Goal: Transaction & Acquisition: Purchase product/service

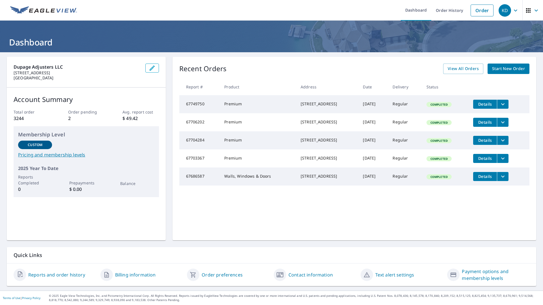
click at [495, 69] on span "Start New Order" at bounding box center [508, 68] width 33 height 7
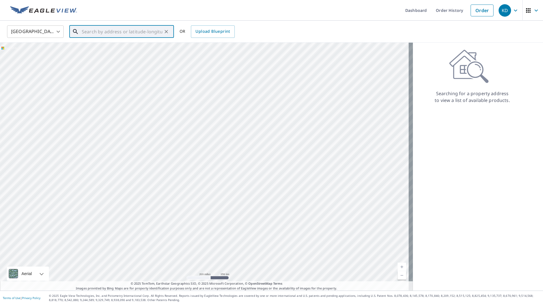
click at [127, 34] on input "text" at bounding box center [122, 32] width 81 height 16
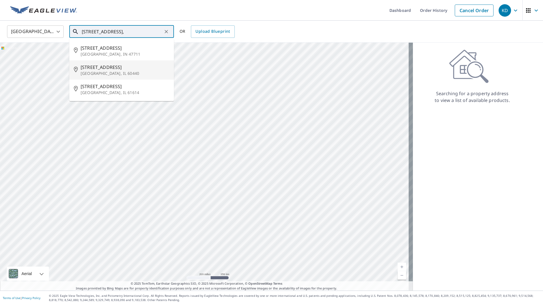
click at [120, 71] on p "[GEOGRAPHIC_DATA], IL 60440" at bounding box center [125, 74] width 89 height 6
type input "[STREET_ADDRESS]"
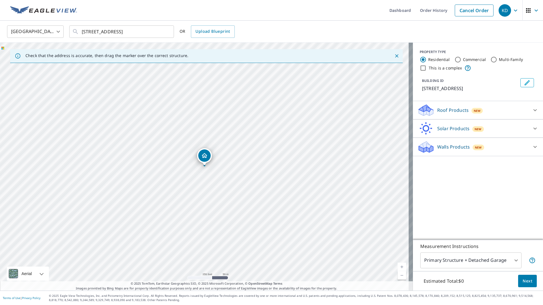
click at [508, 111] on div "Roof Products New" at bounding box center [472, 110] width 111 height 13
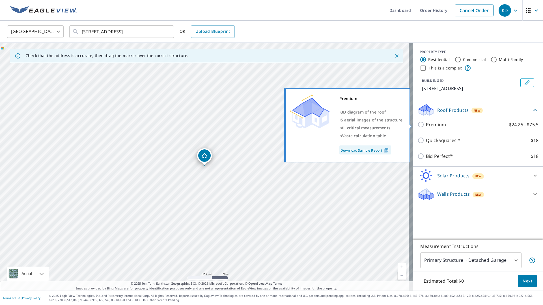
click at [419, 125] on input "Premium $24.25 - $75.5" at bounding box center [421, 124] width 8 height 7
checkbox input "true"
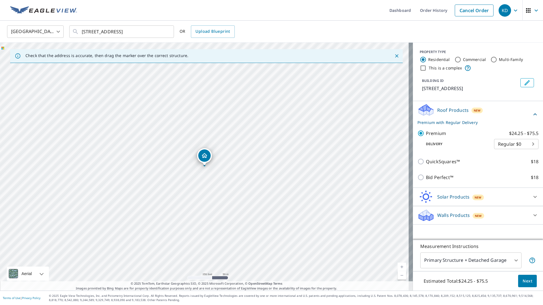
click at [454, 211] on div "Walls Products New" at bounding box center [472, 215] width 111 height 13
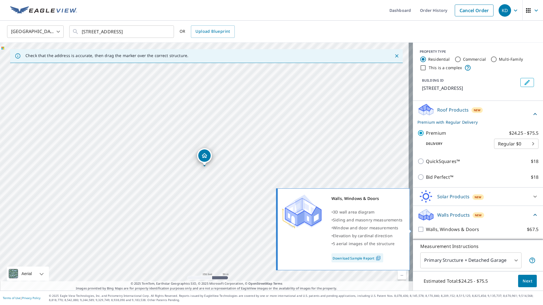
click at [419, 230] on input "Walls, Windows & Doors $67.5" at bounding box center [421, 229] width 8 height 7
checkbox input "true"
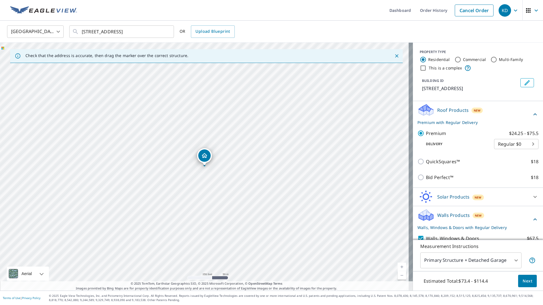
scroll to position [21, 0]
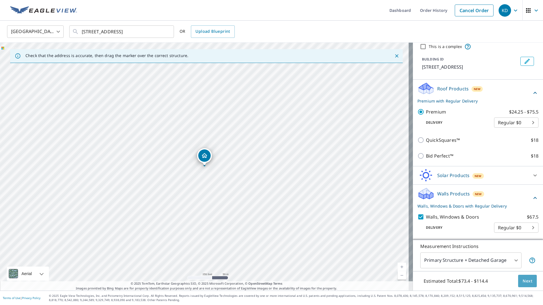
click at [523, 279] on span "Next" at bounding box center [528, 281] width 10 height 7
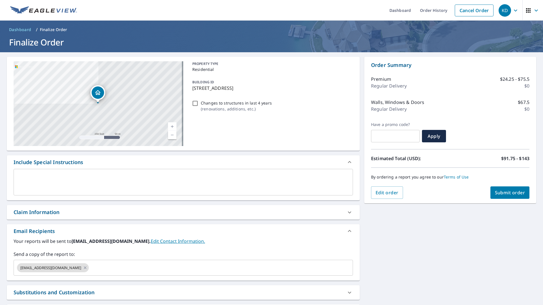
click at [501, 193] on span "Submit order" at bounding box center [510, 193] width 30 height 6
checkbox input "true"
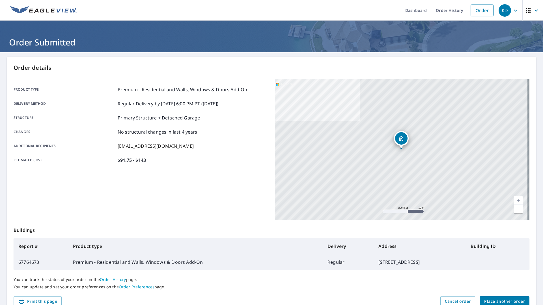
scroll to position [27, 0]
